Goal: Information Seeking & Learning: Learn about a topic

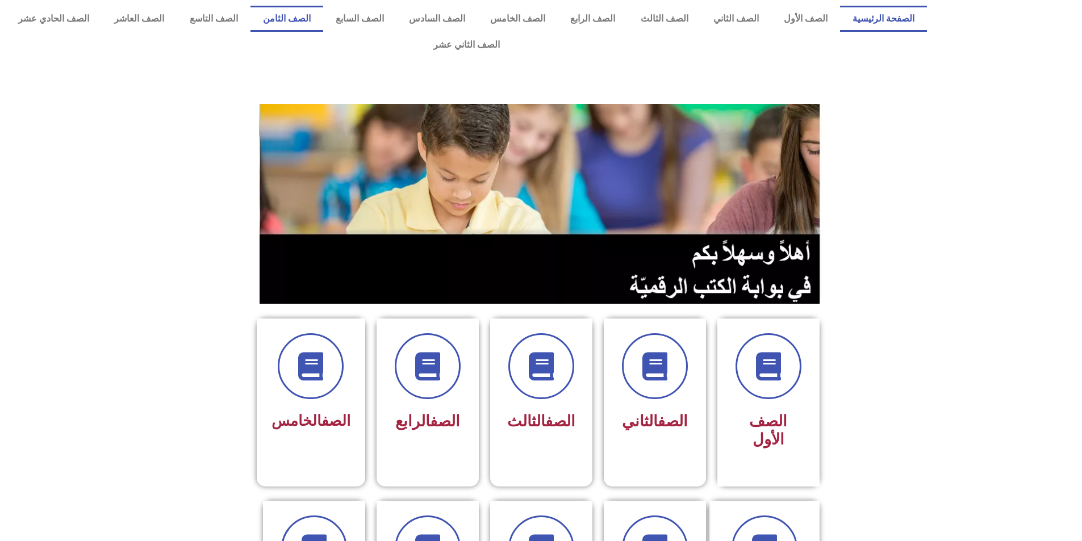
click at [323, 19] on link "الصف الثامن" at bounding box center [286, 19] width 73 height 26
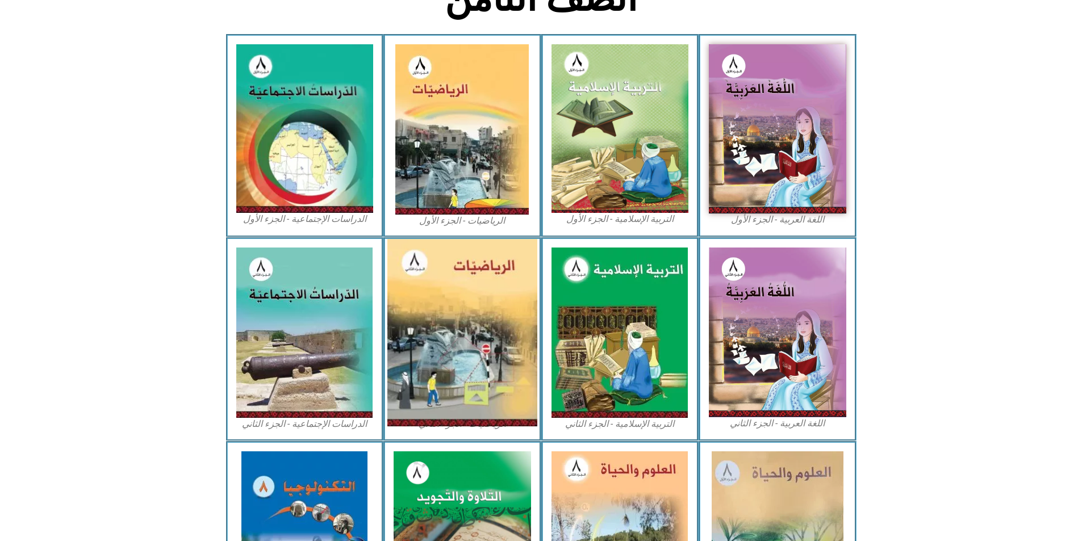
scroll to position [444, 0]
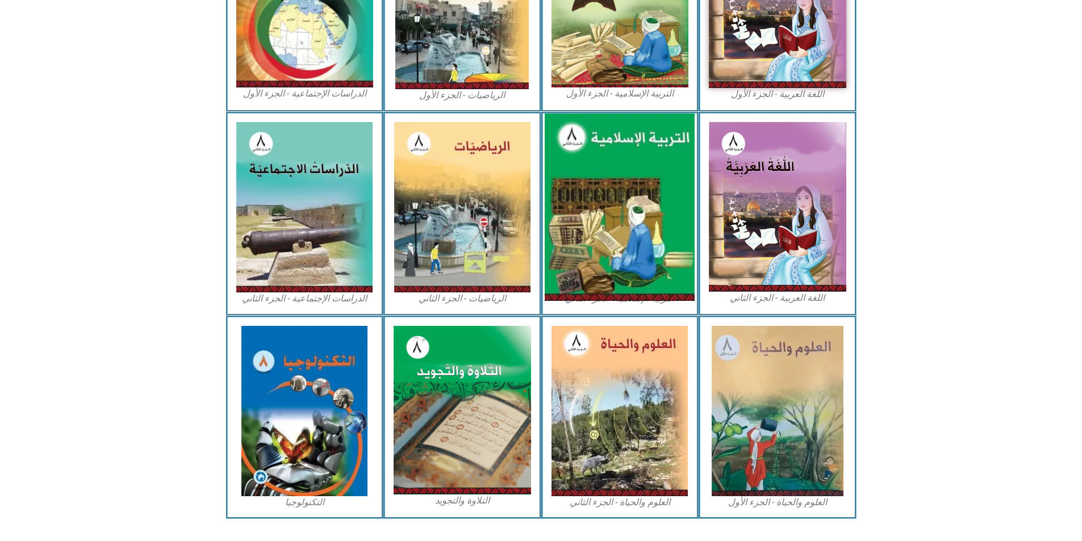
click at [662, 183] on img at bounding box center [620, 207] width 150 height 187
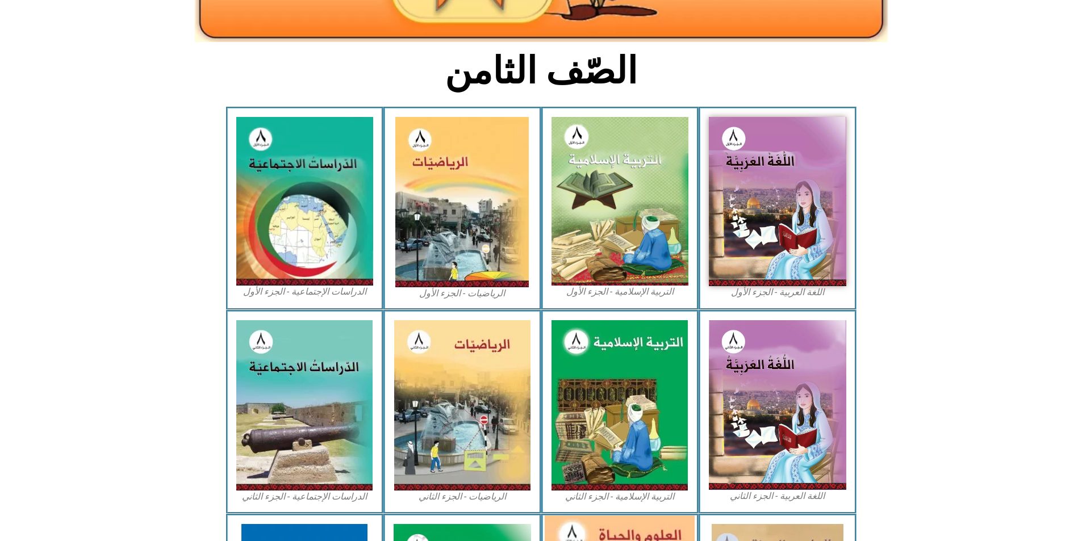
scroll to position [103, 0]
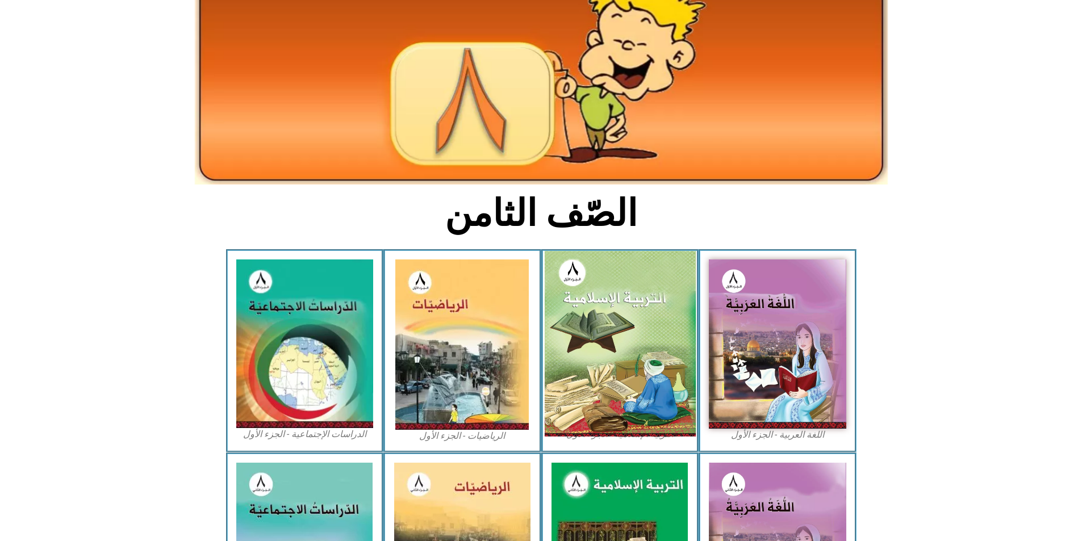
click at [558, 318] on img at bounding box center [619, 344] width 151 height 186
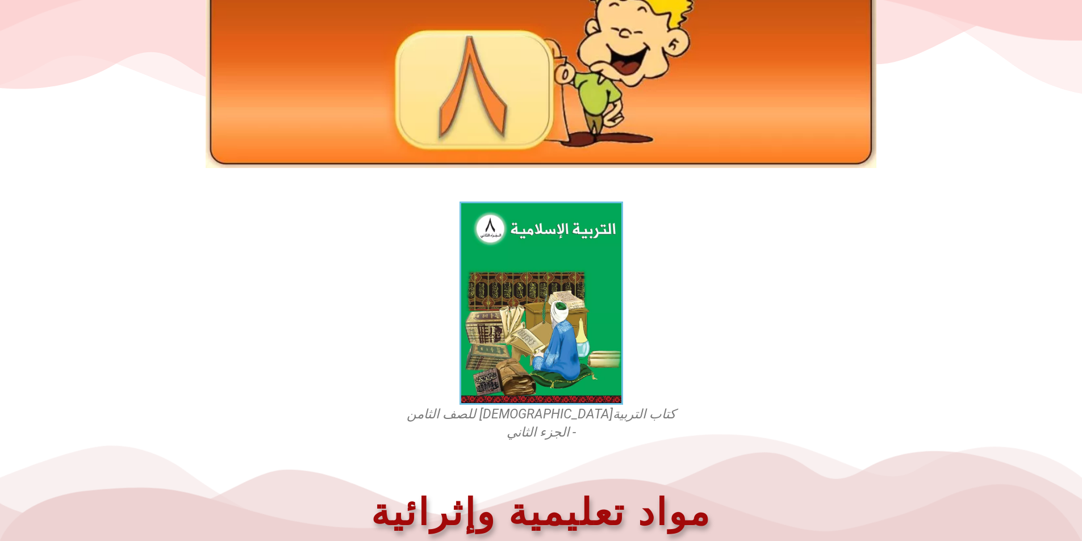
scroll to position [268, 0]
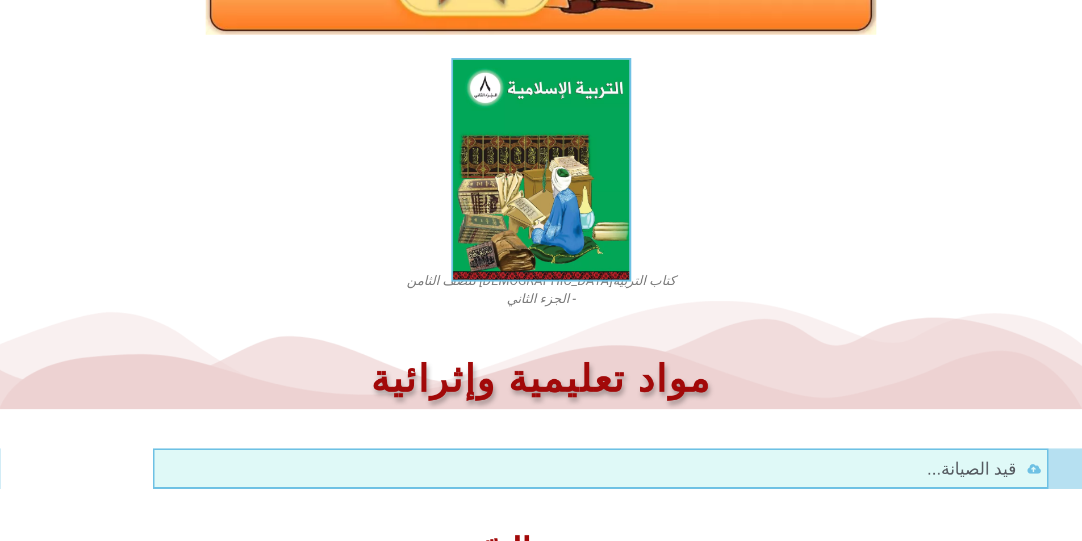
click at [530, 123] on img at bounding box center [541, 170] width 180 height 224
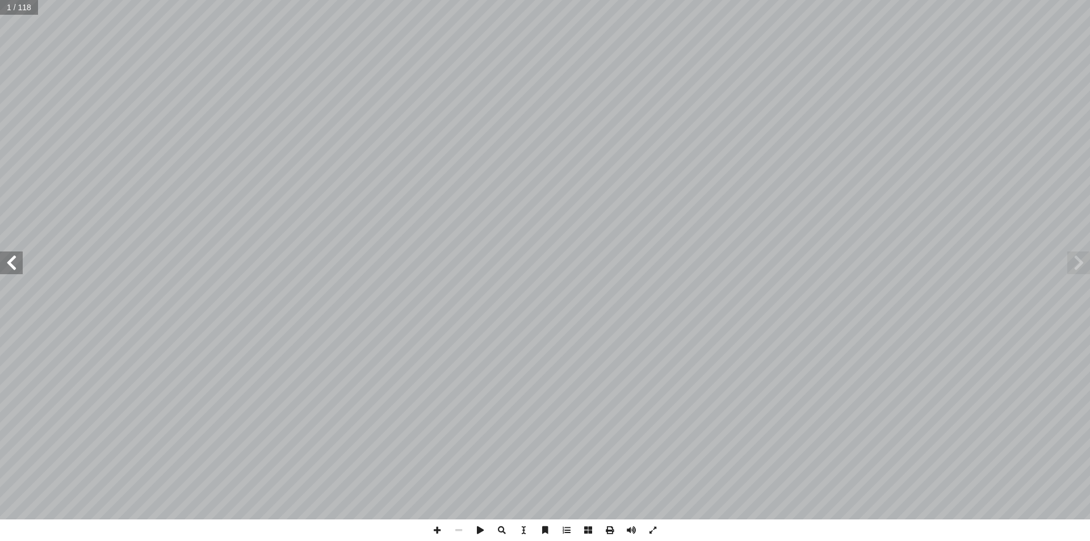
click at [11, 265] on span at bounding box center [11, 263] width 23 height 23
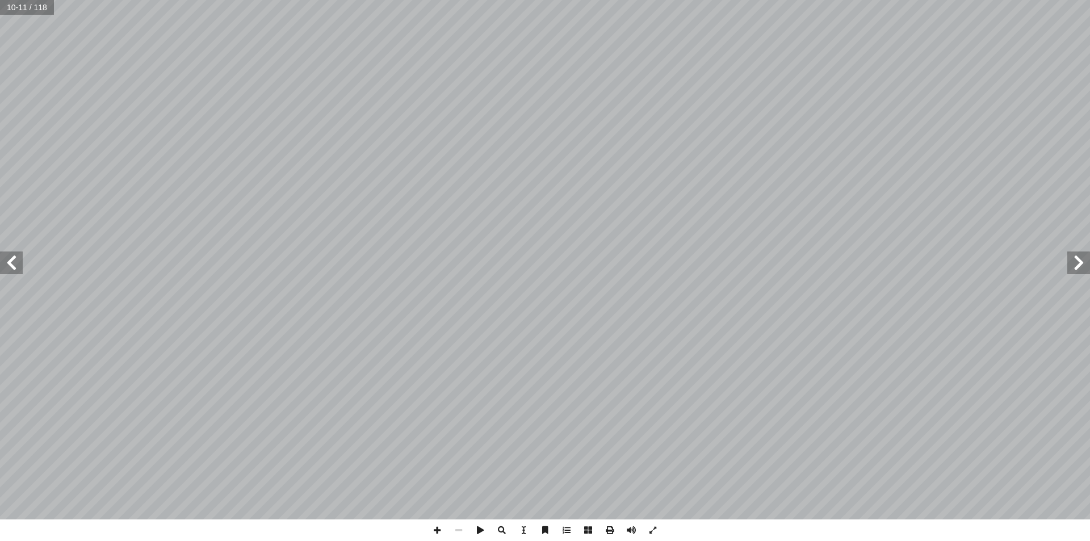
click at [1081, 270] on span at bounding box center [1079, 263] width 23 height 23
click at [11, 262] on span at bounding box center [11, 263] width 23 height 23
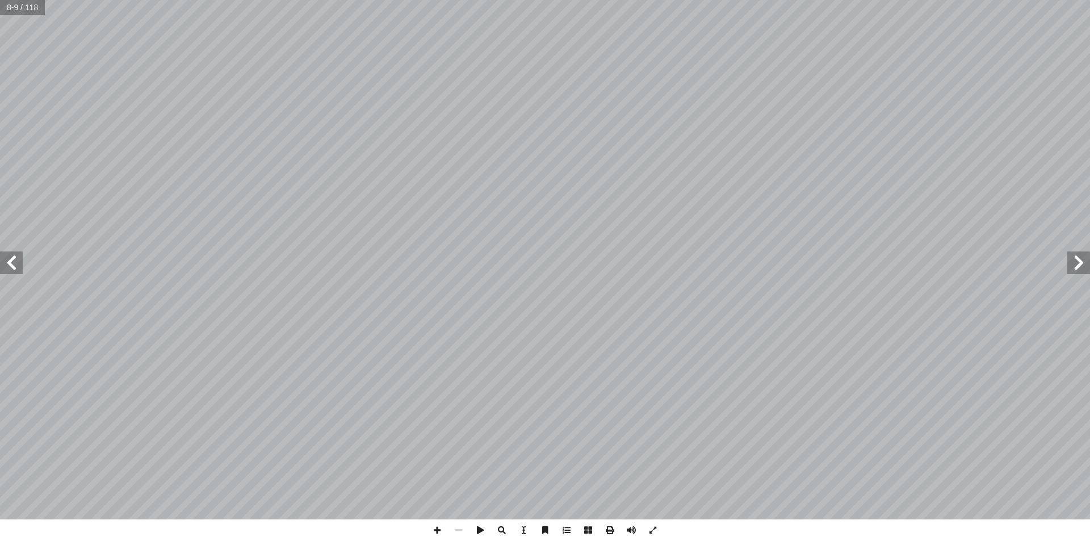
click at [11, 262] on span at bounding box center [11, 263] width 23 height 23
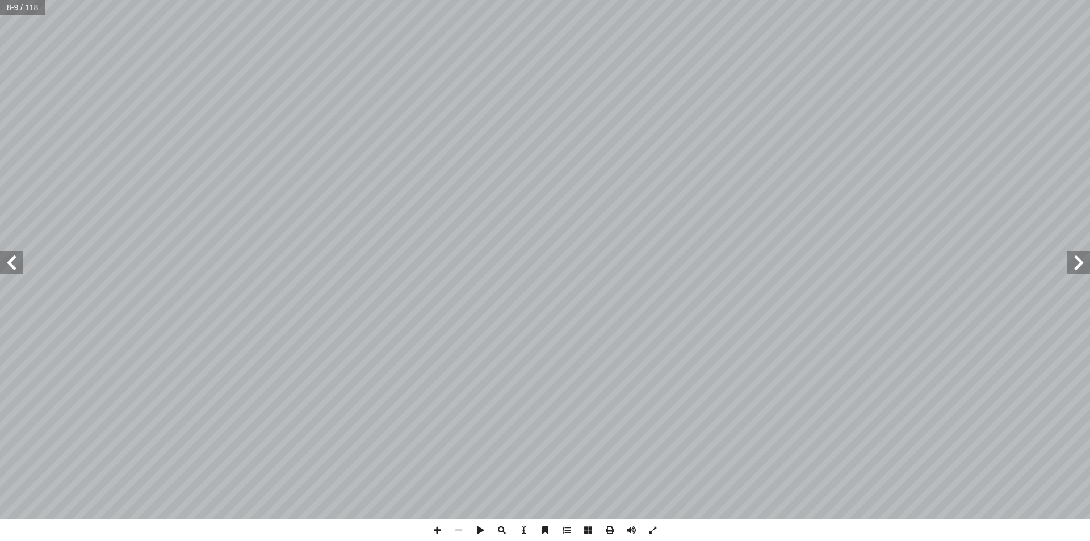
click at [11, 262] on span at bounding box center [11, 263] width 23 height 23
click at [1077, 273] on span at bounding box center [1079, 263] width 23 height 23
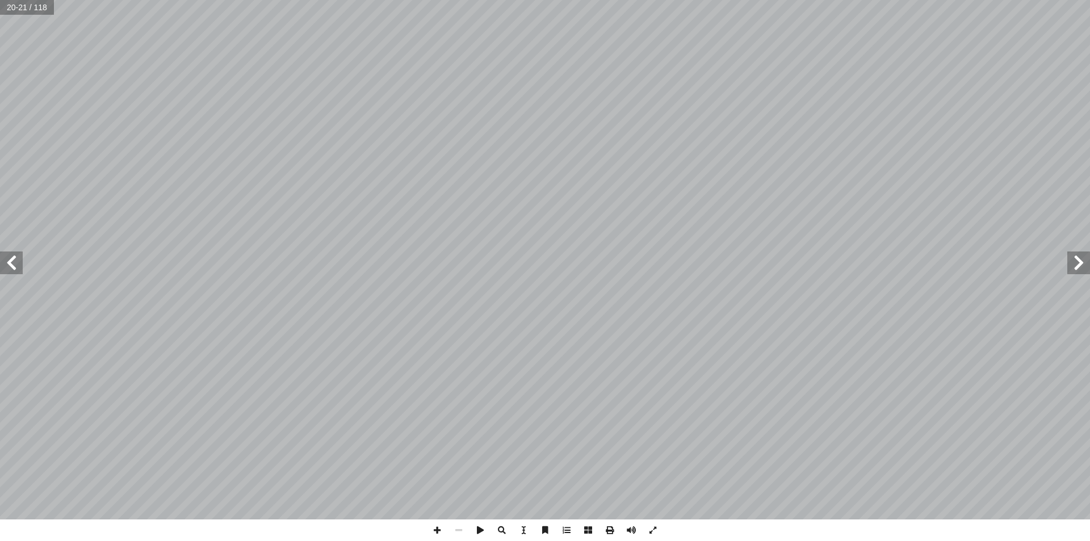
click at [1077, 273] on span at bounding box center [1079, 263] width 23 height 23
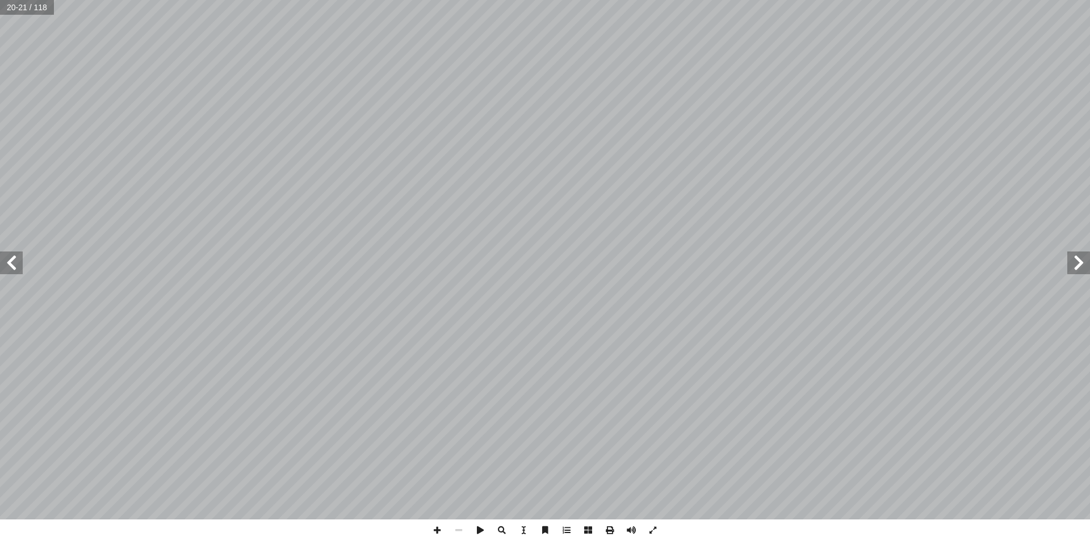
click at [1077, 273] on span at bounding box center [1079, 263] width 23 height 23
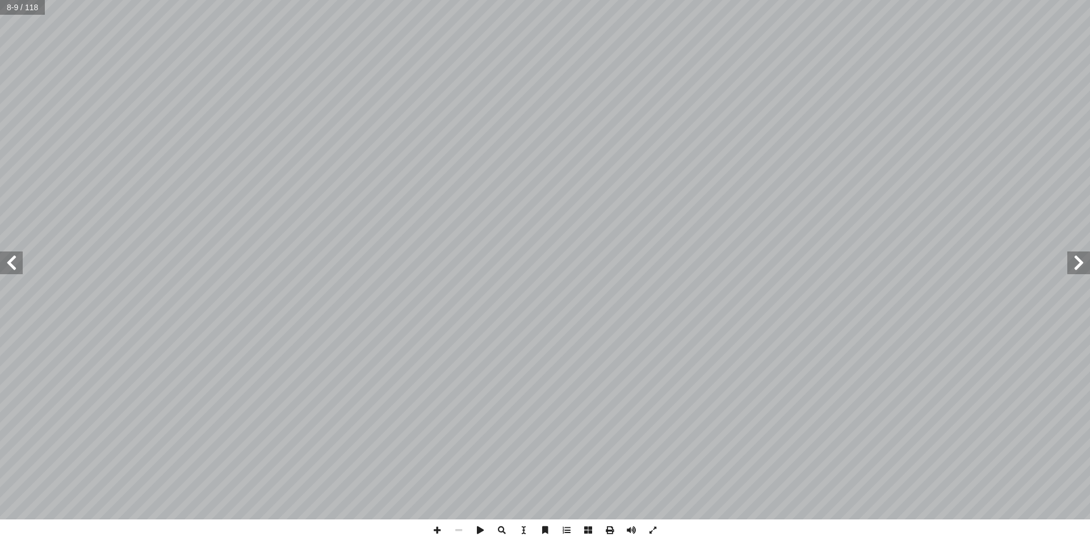
click at [1077, 273] on span at bounding box center [1079, 263] width 23 height 23
click at [11, 267] on span at bounding box center [11, 263] width 23 height 23
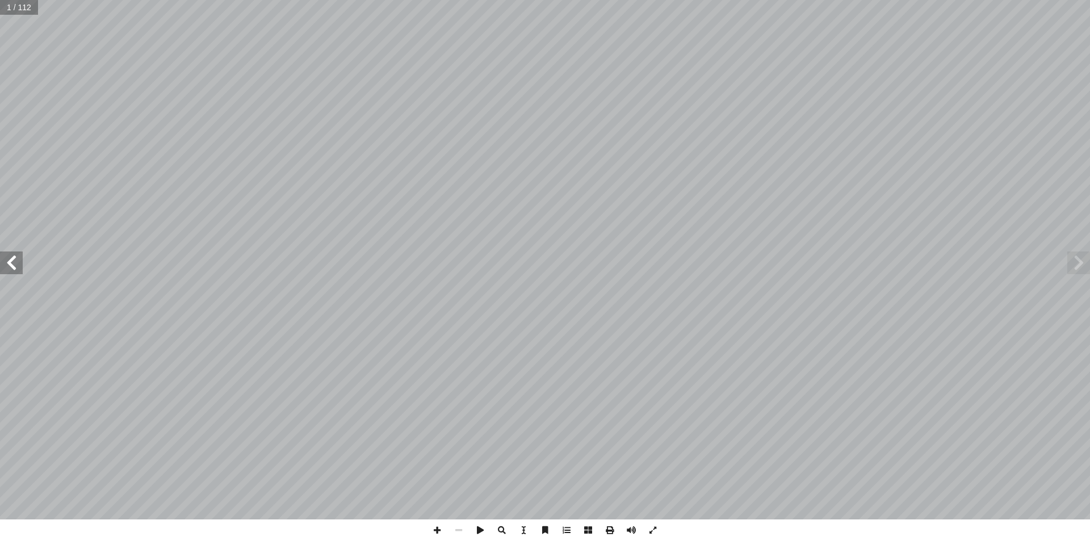
click at [11, 267] on span at bounding box center [11, 263] width 23 height 23
click at [10, 267] on span at bounding box center [11, 263] width 23 height 23
click at [6, 269] on span at bounding box center [11, 263] width 23 height 23
click at [1075, 267] on span at bounding box center [1079, 263] width 23 height 23
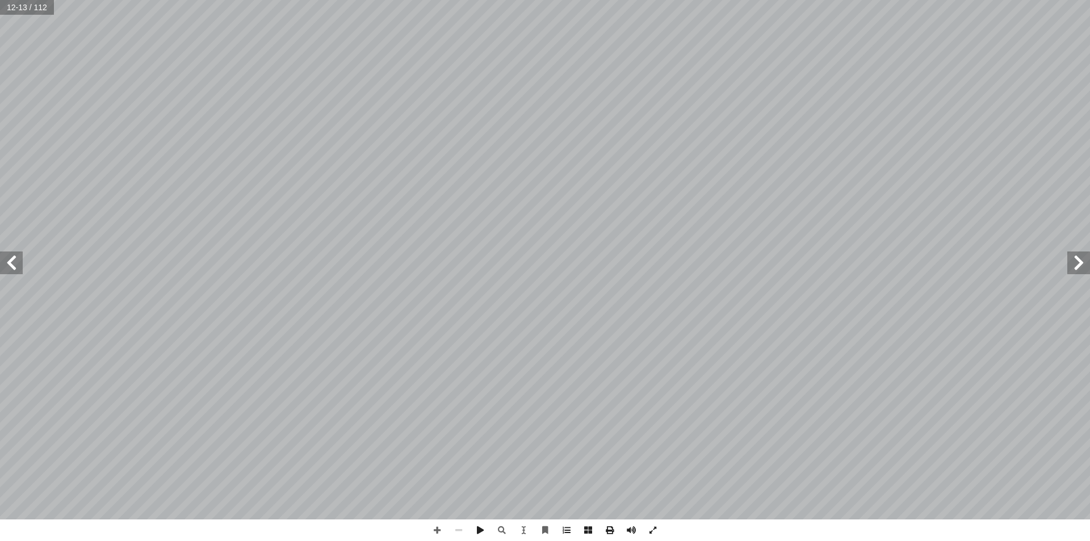
click at [1075, 267] on span at bounding box center [1079, 263] width 23 height 23
click at [16, 264] on span at bounding box center [11, 263] width 23 height 23
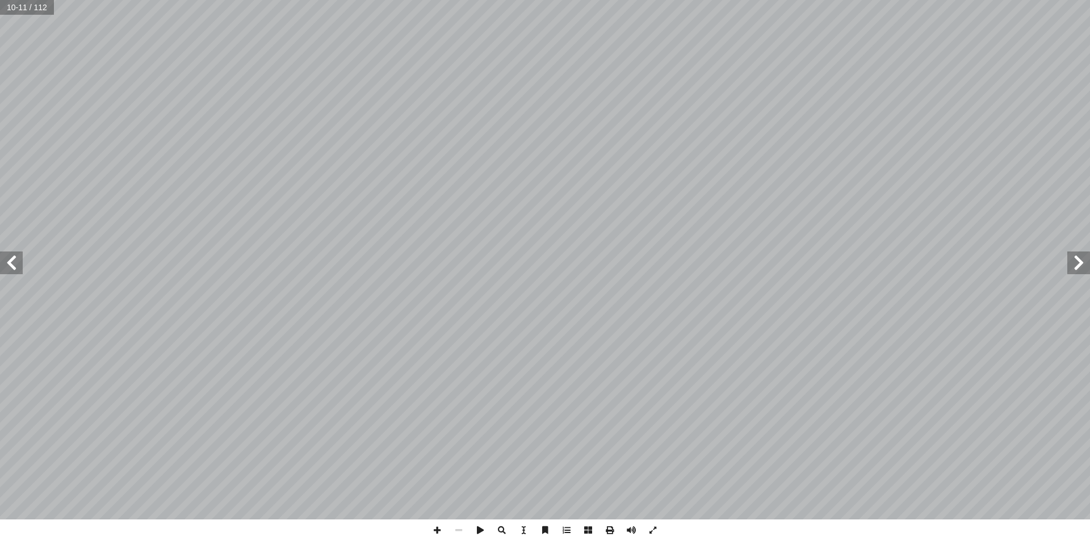
click at [20, 271] on span at bounding box center [11, 263] width 23 height 23
click at [1081, 269] on span at bounding box center [1079, 263] width 23 height 23
